Goal: Information Seeking & Learning: Learn about a topic

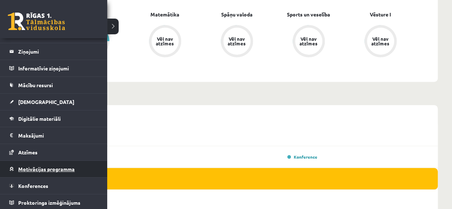
scroll to position [322, 0]
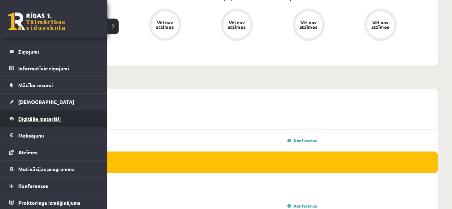
click at [40, 117] on span "Digitālie materiāli" at bounding box center [39, 118] width 43 height 6
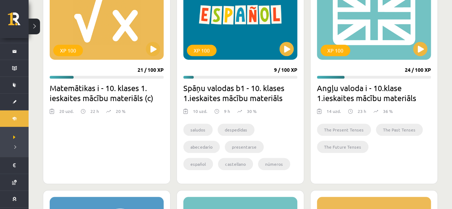
scroll to position [250, 0]
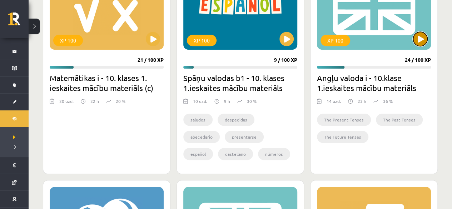
click at [425, 36] on button at bounding box center [420, 39] width 14 height 14
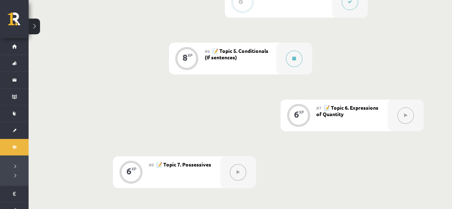
scroll to position [429, 0]
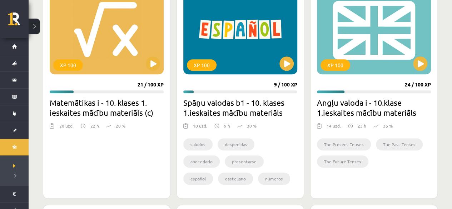
scroll to position [214, 0]
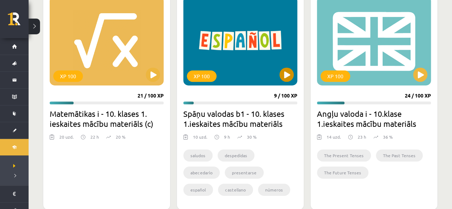
click at [260, 55] on div "XP 100" at bounding box center [240, 40] width 114 height 89
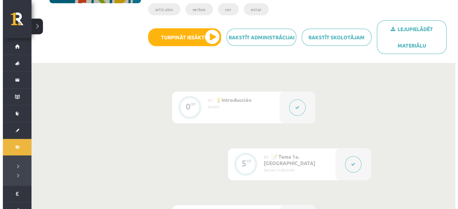
scroll to position [179, 0]
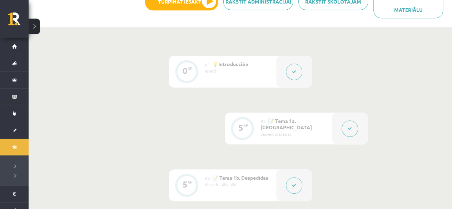
click at [351, 124] on button at bounding box center [350, 128] width 16 height 16
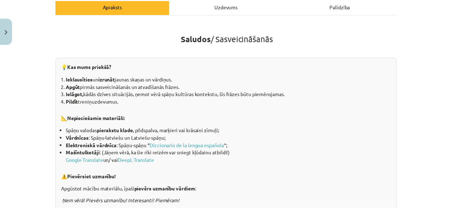
scroll to position [0, 0]
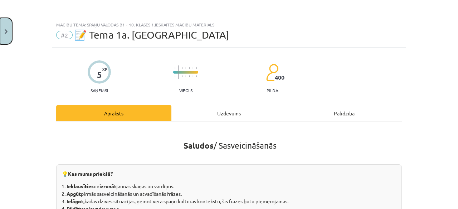
click at [10, 26] on button "Close" at bounding box center [6, 31] width 12 height 26
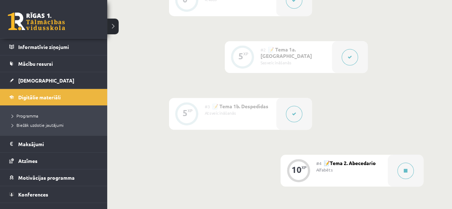
scroll to position [59, 0]
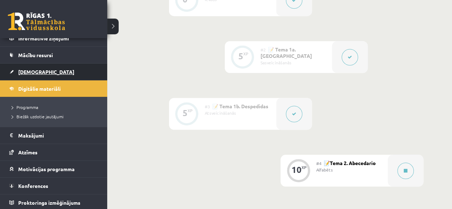
click at [37, 68] on link "[DEMOGRAPHIC_DATA]" at bounding box center [53, 72] width 89 height 16
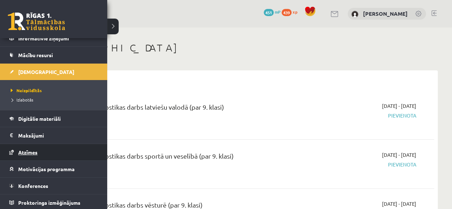
click at [29, 148] on link "Atzīmes" at bounding box center [53, 152] width 89 height 16
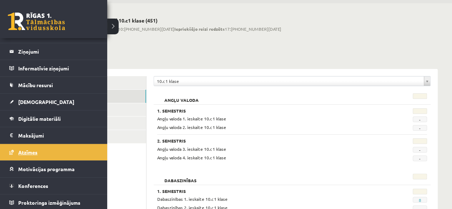
scroll to position [36, 0]
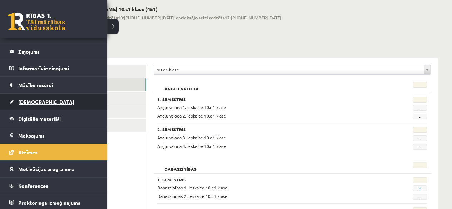
click at [21, 103] on span "[DEMOGRAPHIC_DATA]" at bounding box center [46, 102] width 56 height 6
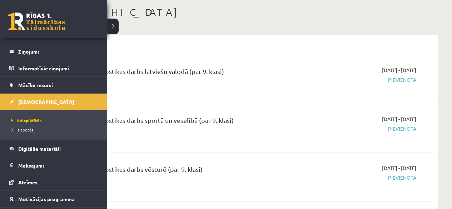
click at [16, 83] on link "Mācību resursi" at bounding box center [53, 85] width 89 height 16
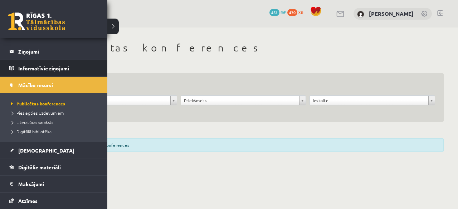
click at [21, 69] on legend "Informatīvie ziņojumi 0" at bounding box center [58, 68] width 80 height 16
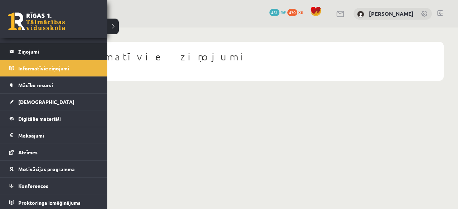
click at [31, 56] on legend "Ziņojumi 0" at bounding box center [58, 51] width 80 height 16
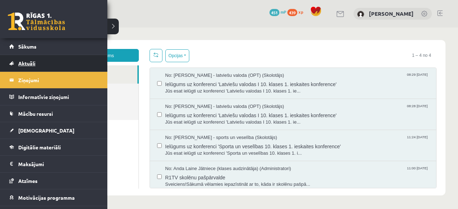
click at [21, 62] on span "Aktuāli" at bounding box center [26, 63] width 17 height 6
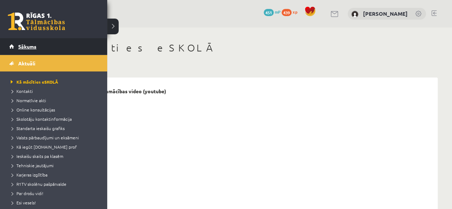
click at [28, 46] on span "Sākums" at bounding box center [27, 46] width 18 height 6
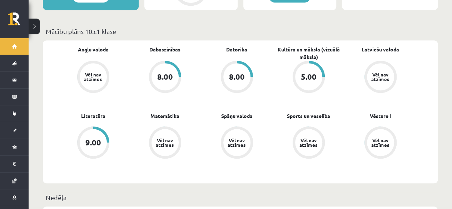
scroll to position [214, 0]
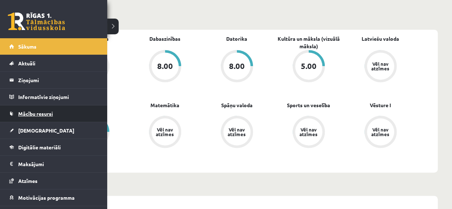
click at [35, 114] on span "Mācību resursi" at bounding box center [35, 113] width 35 height 6
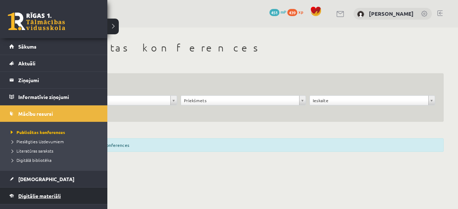
click at [41, 191] on link "Digitālie materiāli" at bounding box center [53, 196] width 89 height 16
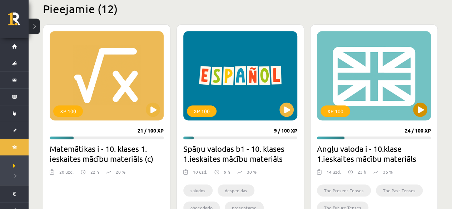
scroll to position [214, 0]
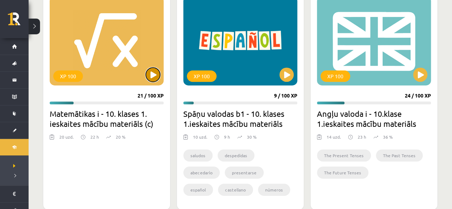
click at [150, 80] on button at bounding box center [153, 75] width 14 height 14
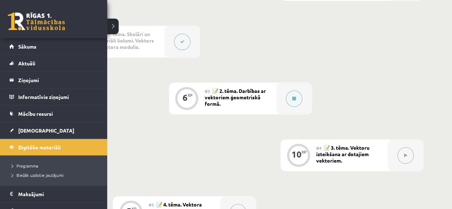
scroll to position [199, 0]
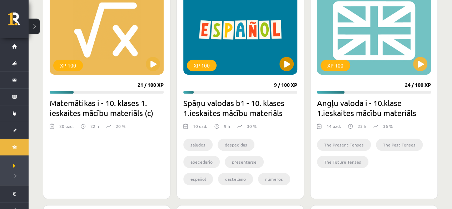
scroll to position [214, 0]
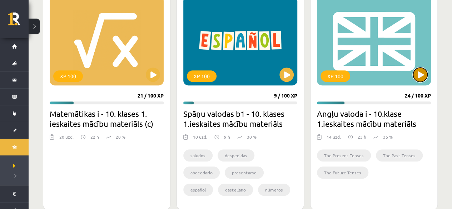
click at [417, 71] on button at bounding box center [420, 75] width 14 height 14
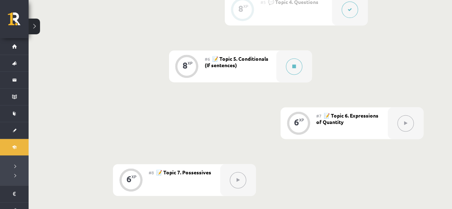
scroll to position [393, 0]
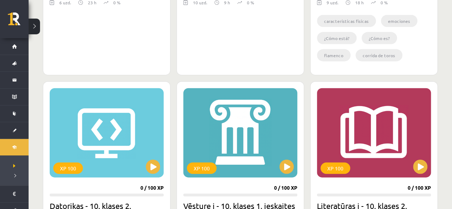
scroll to position [643, 0]
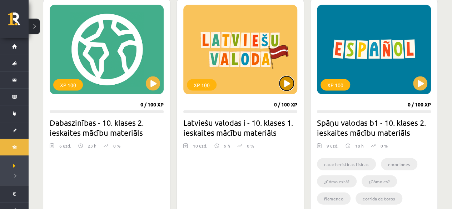
click at [290, 78] on button at bounding box center [287, 83] width 14 height 14
click at [280, 86] on div "XP 100" at bounding box center [240, 49] width 114 height 89
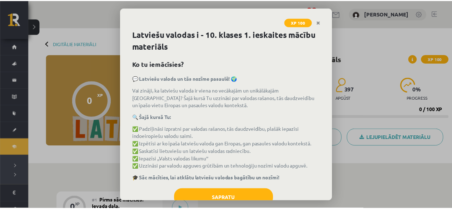
scroll to position [30, 0]
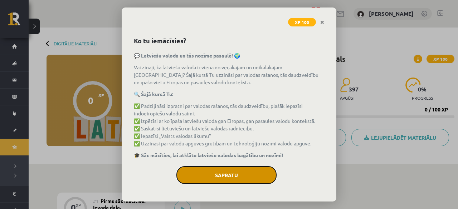
click at [213, 171] on button "Sapratu" at bounding box center [226, 175] width 100 height 18
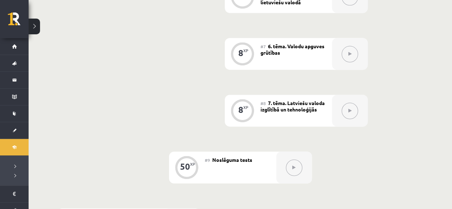
scroll to position [536, 0]
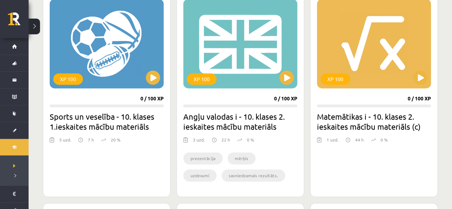
scroll to position [429, 0]
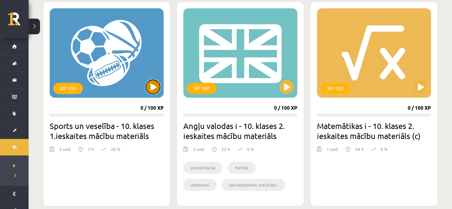
click at [158, 84] on button at bounding box center [153, 87] width 14 height 14
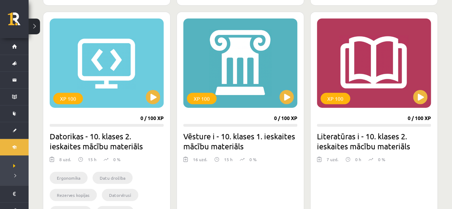
scroll to position [858, 0]
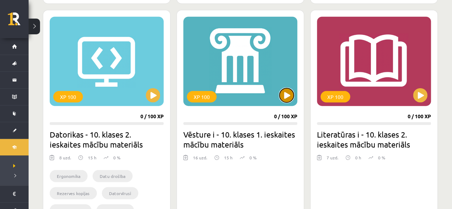
click at [289, 96] on button at bounding box center [287, 95] width 14 height 14
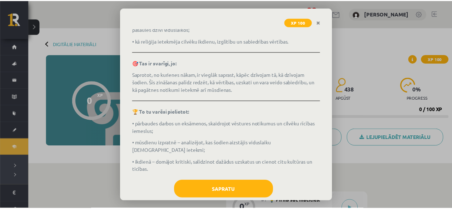
scroll to position [152, 0]
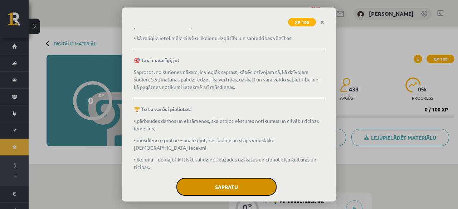
click at [224, 178] on button "Sapratu" at bounding box center [226, 187] width 100 height 18
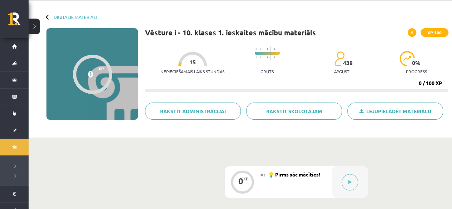
scroll to position [0, 0]
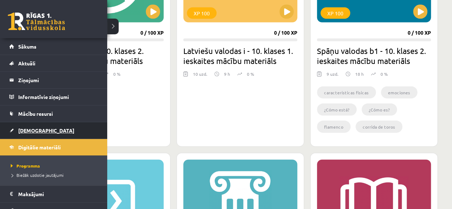
click at [32, 130] on span "[DEMOGRAPHIC_DATA]" at bounding box center [46, 130] width 56 height 6
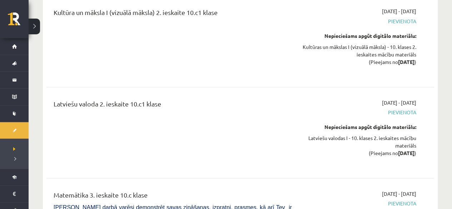
scroll to position [2002, 0]
